Goal: Transaction & Acquisition: Purchase product/service

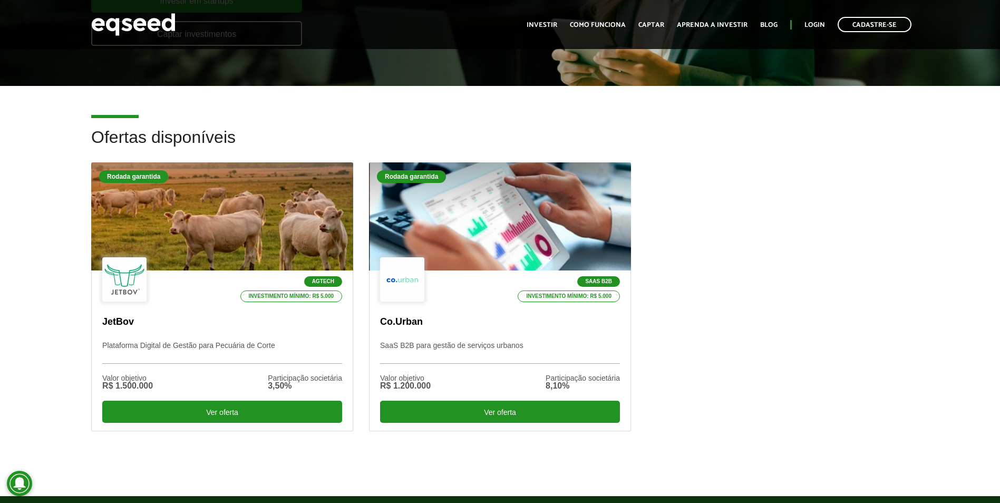
scroll to position [263, 0]
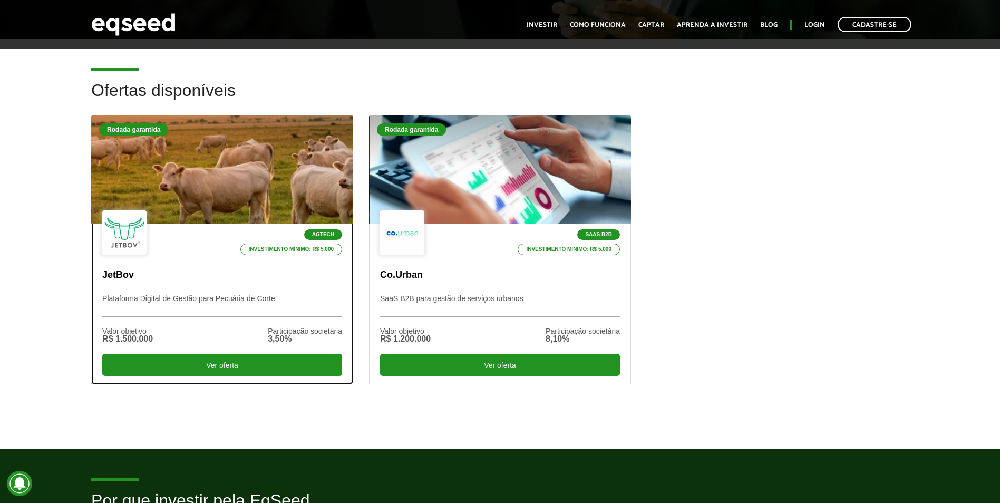
click at [251, 193] on div at bounding box center [222, 170] width 314 height 130
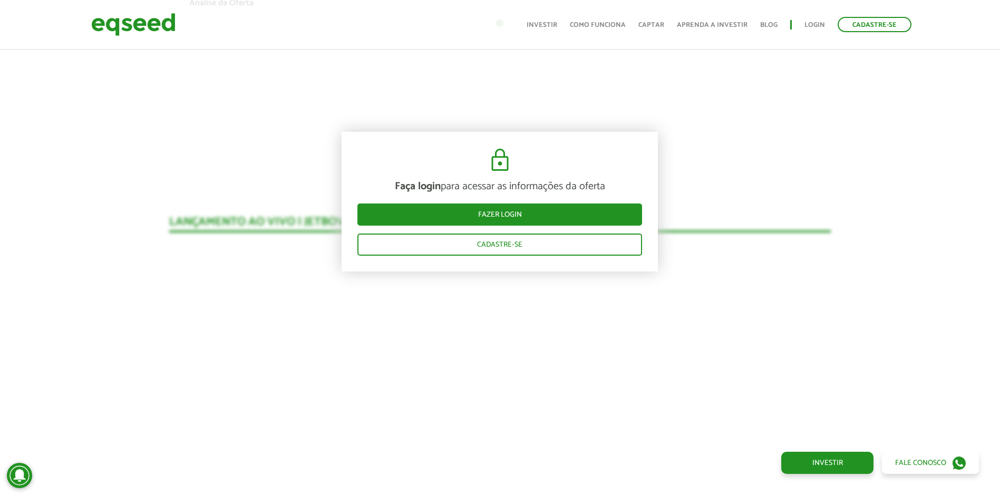
scroll to position [935, 0]
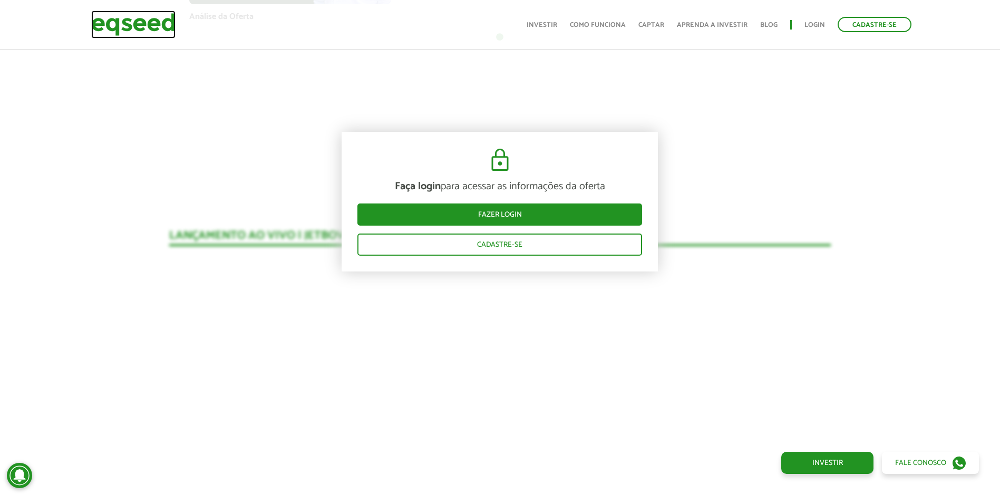
click at [126, 28] on img at bounding box center [133, 25] width 84 height 28
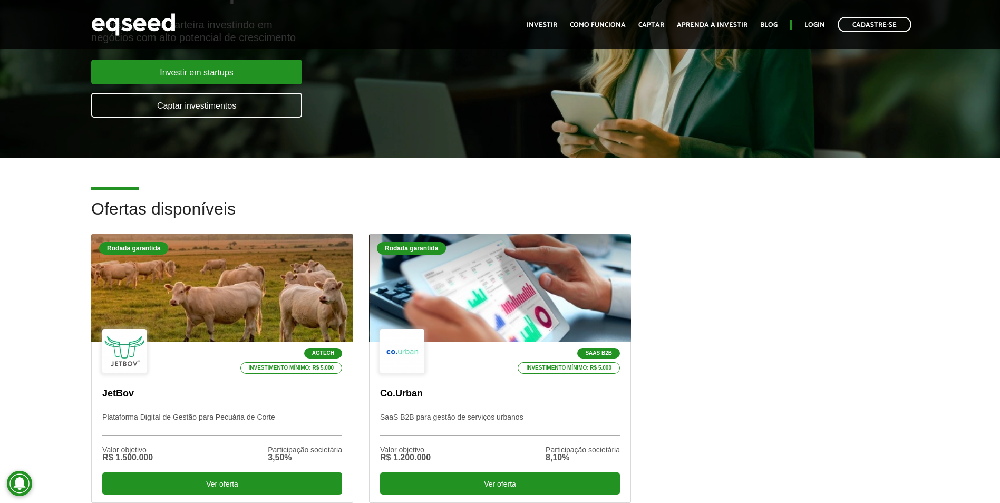
scroll to position [211, 0]
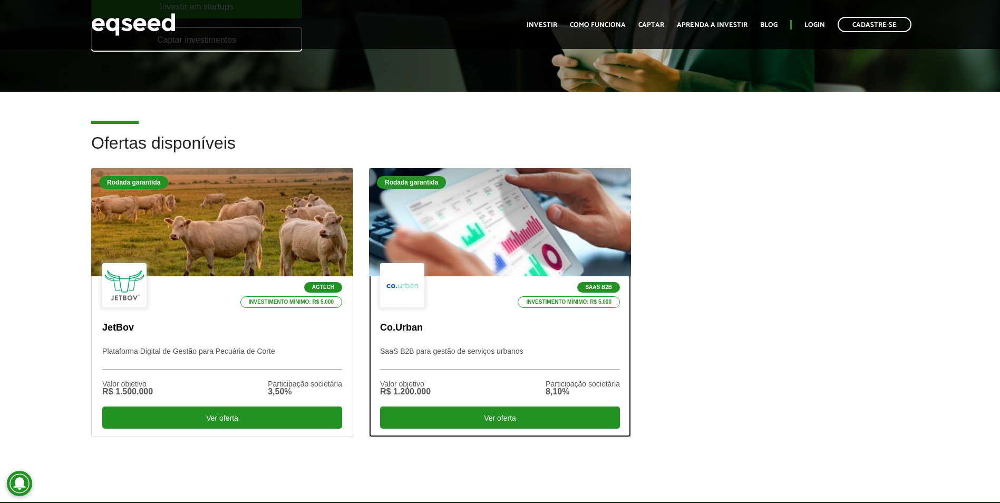
click at [506, 222] on div at bounding box center [499, 223] width 314 height 130
